Goal: Information Seeking & Learning: Learn about a topic

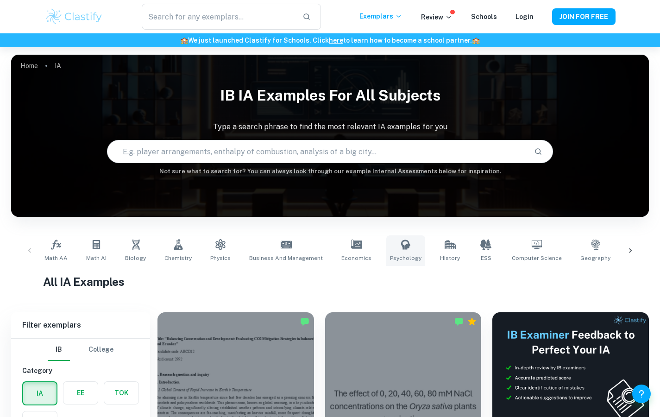
click at [386, 247] on link "Psychology" at bounding box center [405, 250] width 39 height 31
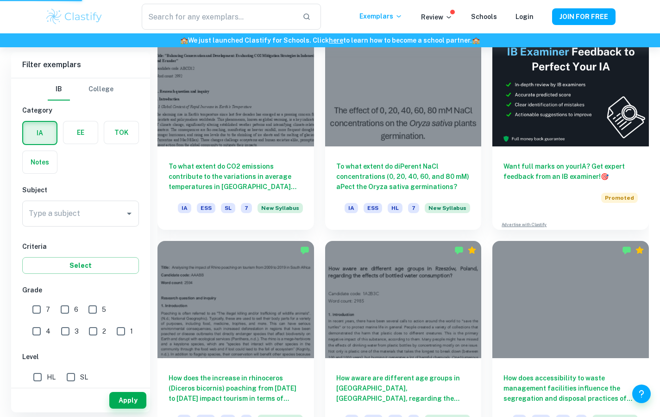
scroll to position [68, 0]
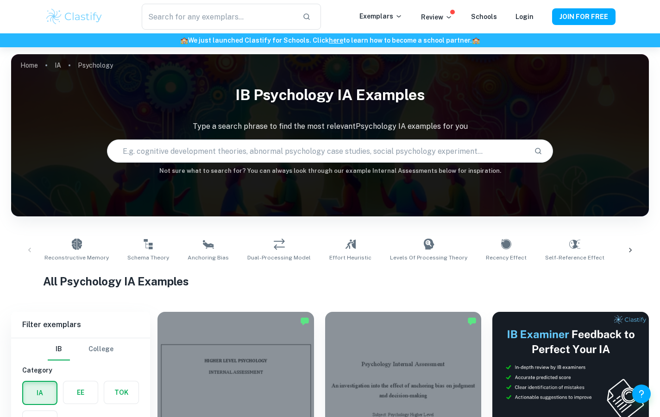
scroll to position [10, 0]
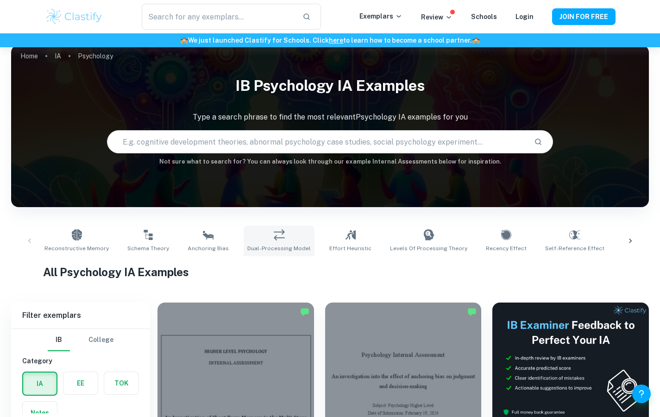
drag, startPoint x: 440, startPoint y: 260, endPoint x: 296, endPoint y: 227, distance: 148.4
click at [279, 246] on span "Dual-Processing Model" at bounding box center [278, 248] width 63 height 8
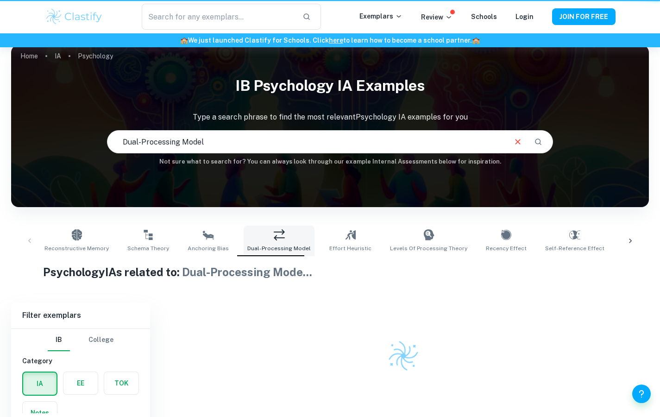
type input "Dual-Processing Model"
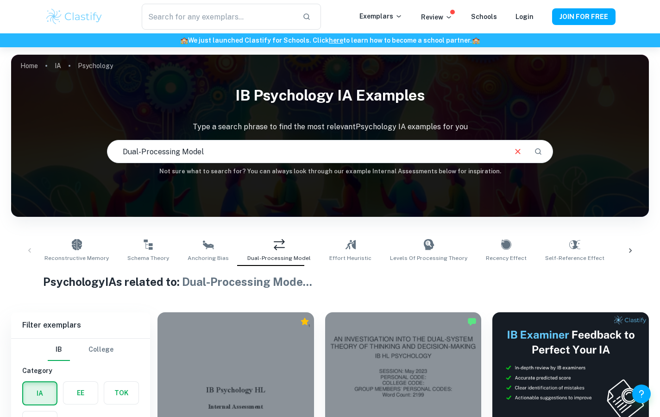
scroll to position [310, 0]
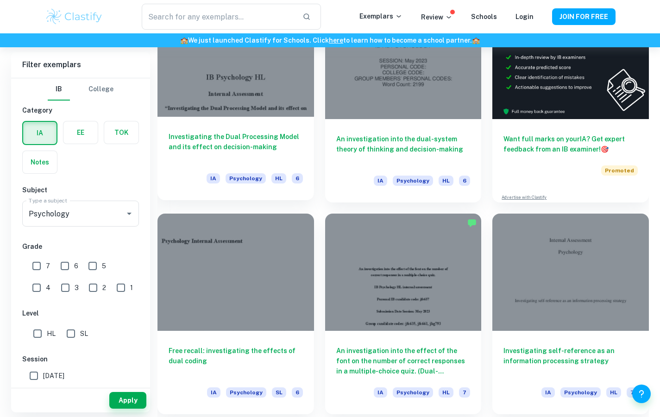
click at [280, 114] on div at bounding box center [236, 58] width 157 height 117
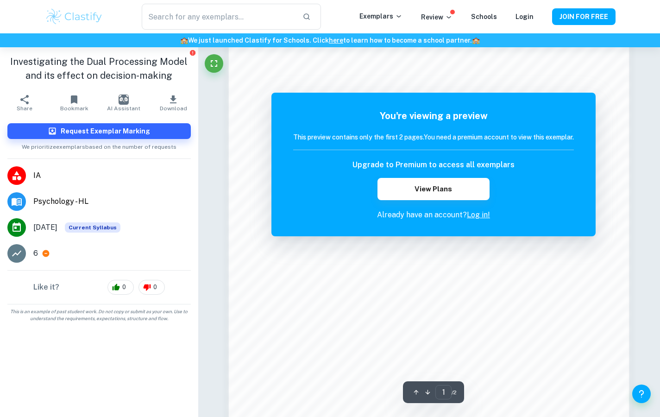
scroll to position [639, 0]
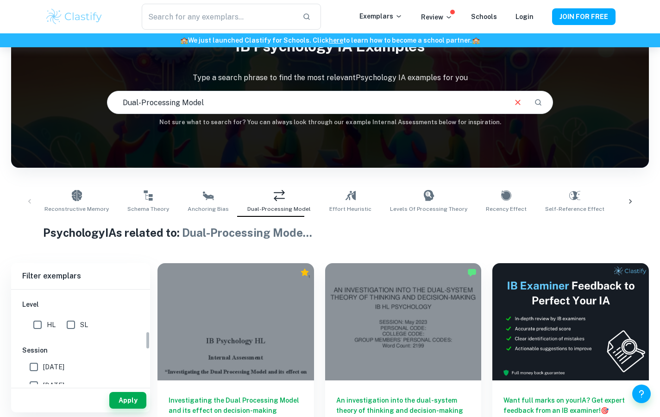
scroll to position [162, 0]
click at [36, 321] on input "7" at bounding box center [36, 315] width 19 height 19
checkbox input "true"
click at [38, 380] on input "HL" at bounding box center [37, 383] width 19 height 19
checkbox input "true"
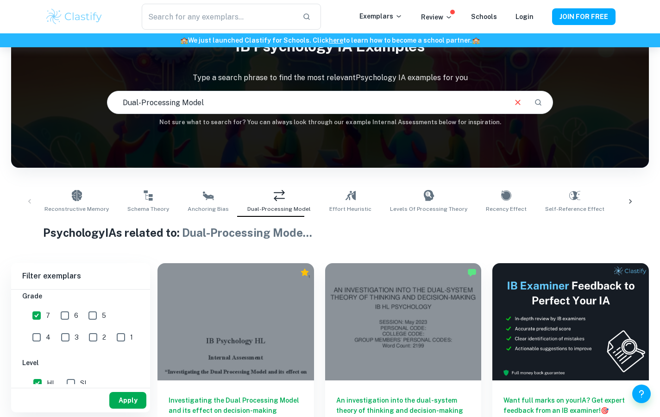
click at [120, 400] on button "Apply" at bounding box center [127, 400] width 37 height 17
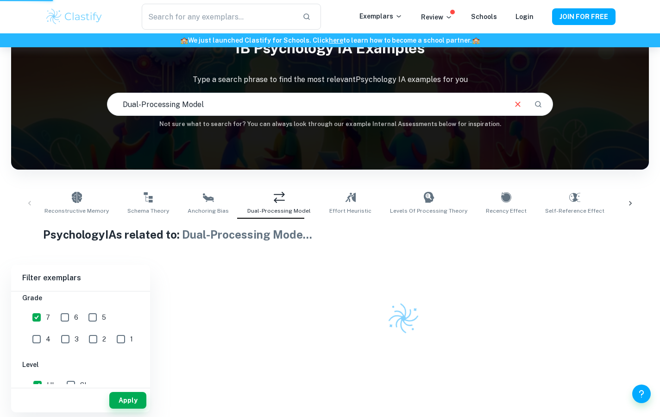
scroll to position [47, 0]
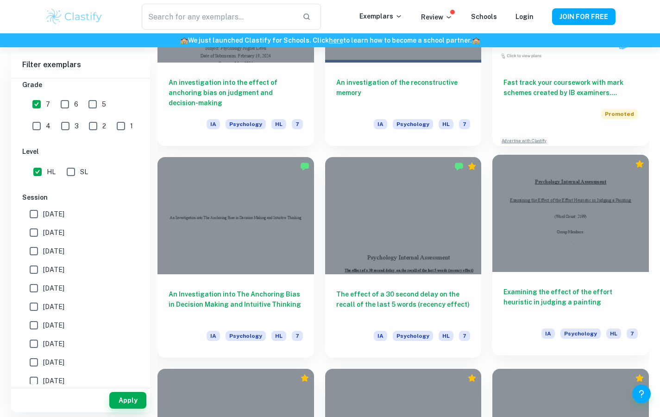
scroll to position [3075, 0]
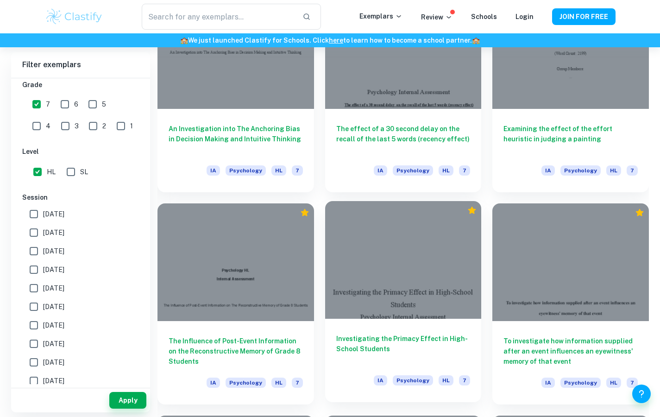
click at [430, 259] on div at bounding box center [403, 259] width 157 height 117
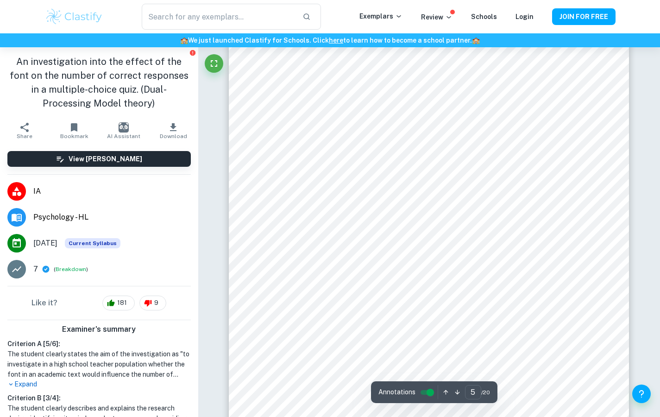
scroll to position [2336, 0]
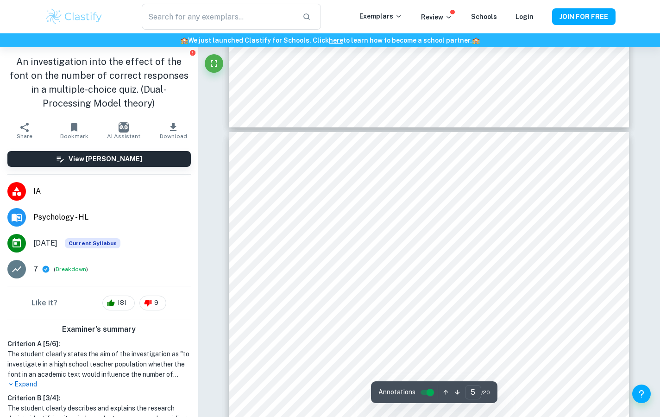
type input "6"
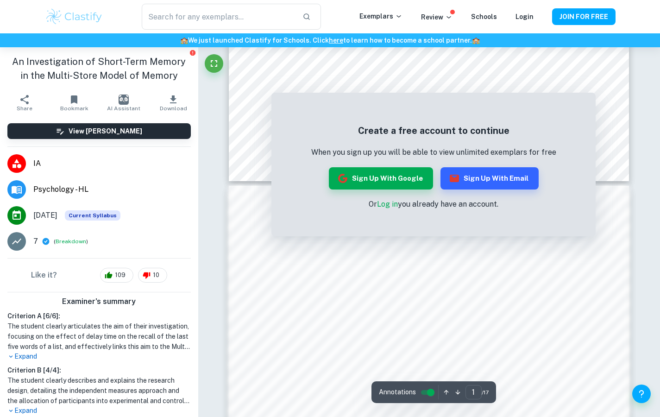
scroll to position [651, 0]
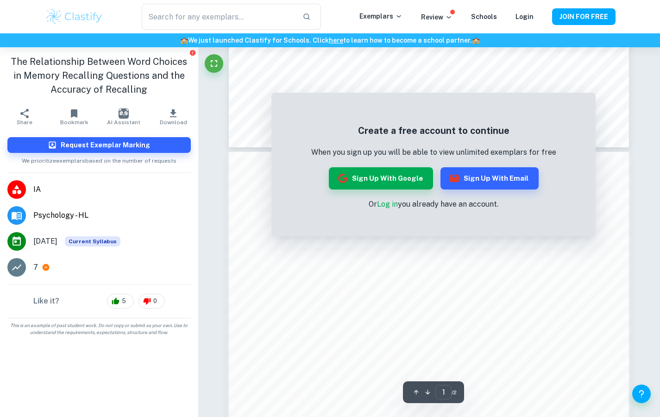
scroll to position [476, 0]
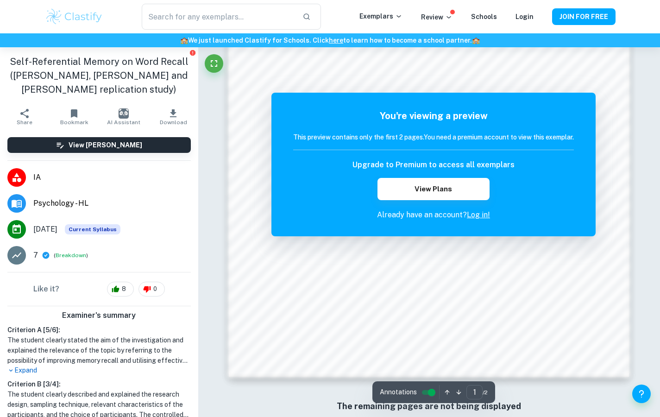
scroll to position [744, 0]
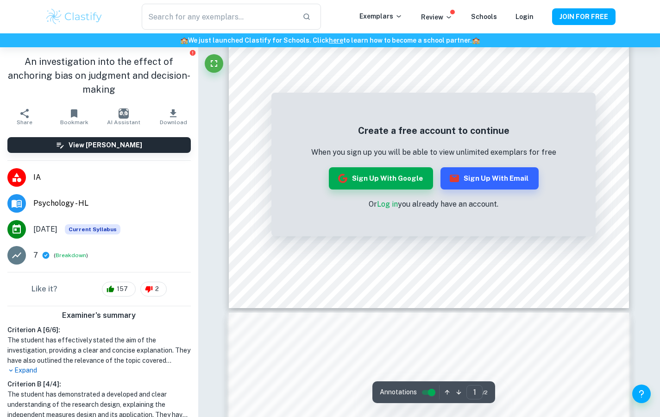
scroll to position [744, 0]
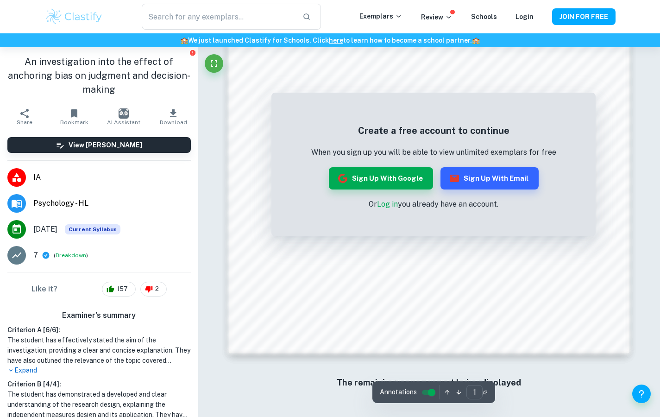
click at [389, 207] on link "Log in" at bounding box center [387, 204] width 21 height 9
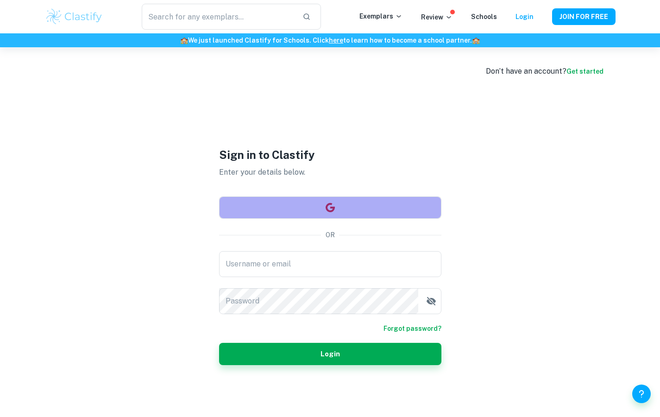
click at [258, 205] on button "button" at bounding box center [330, 207] width 222 height 22
